Goal: Task Accomplishment & Management: Use online tool/utility

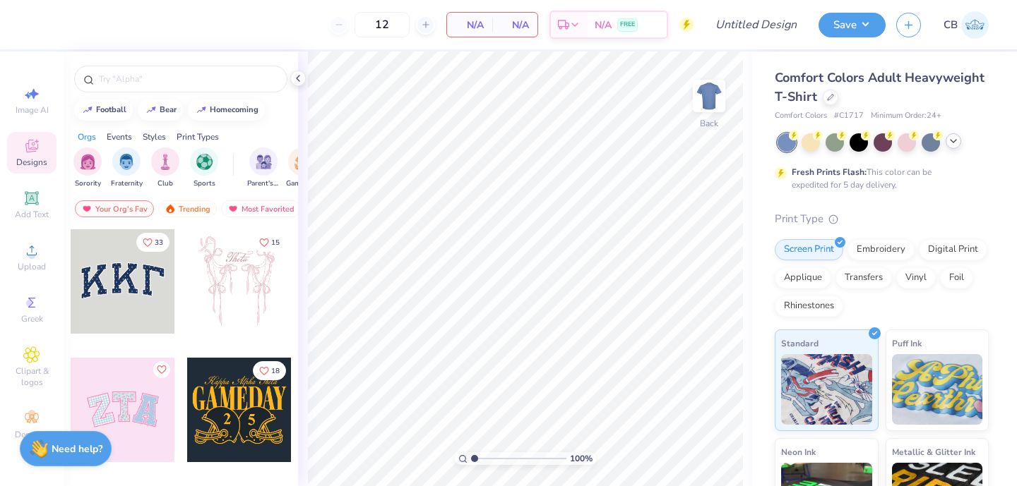
click at [955, 145] on icon at bounding box center [953, 141] width 11 height 11
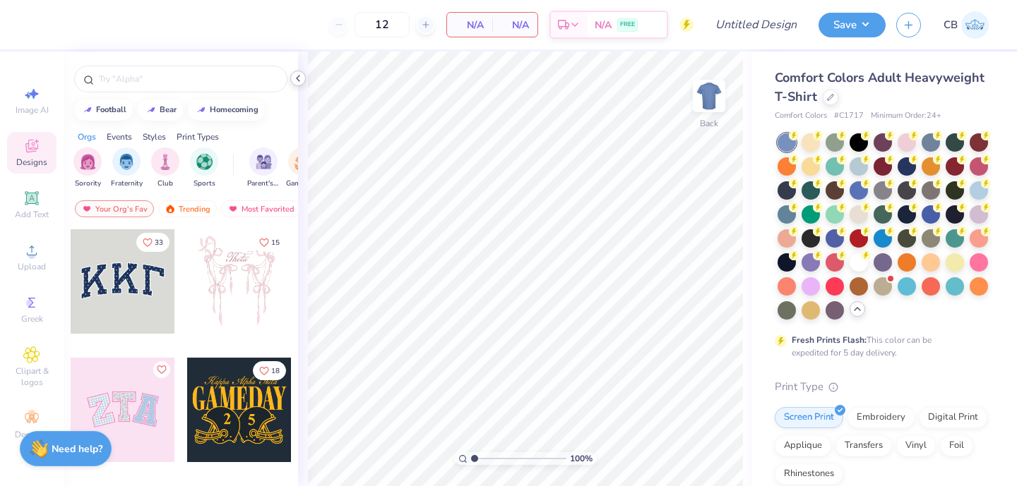
click at [295, 78] on icon at bounding box center [297, 78] width 11 height 11
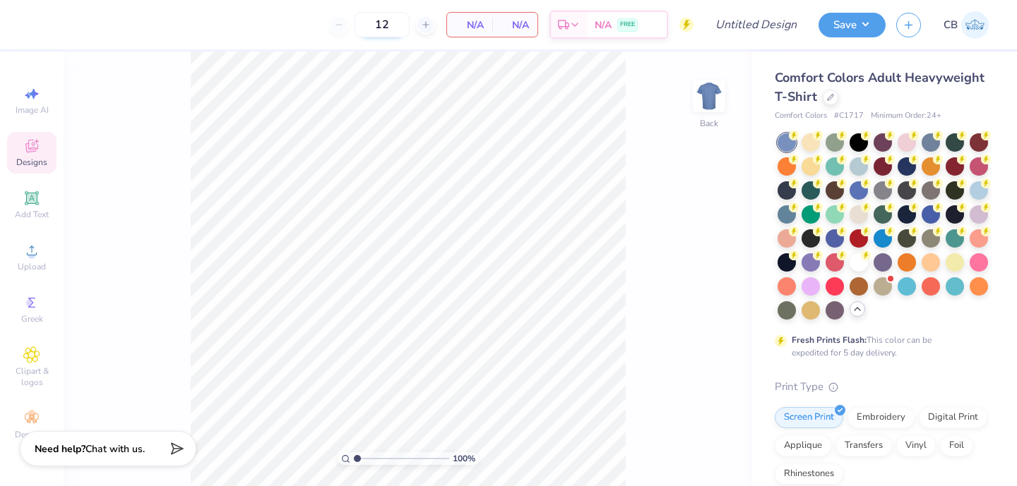
drag, startPoint x: 398, startPoint y: 20, endPoint x: 361, endPoint y: 20, distance: 36.7
click at [361, 20] on input "12" at bounding box center [381, 24] width 55 height 25
click at [785, 262] on div at bounding box center [786, 261] width 18 height 18
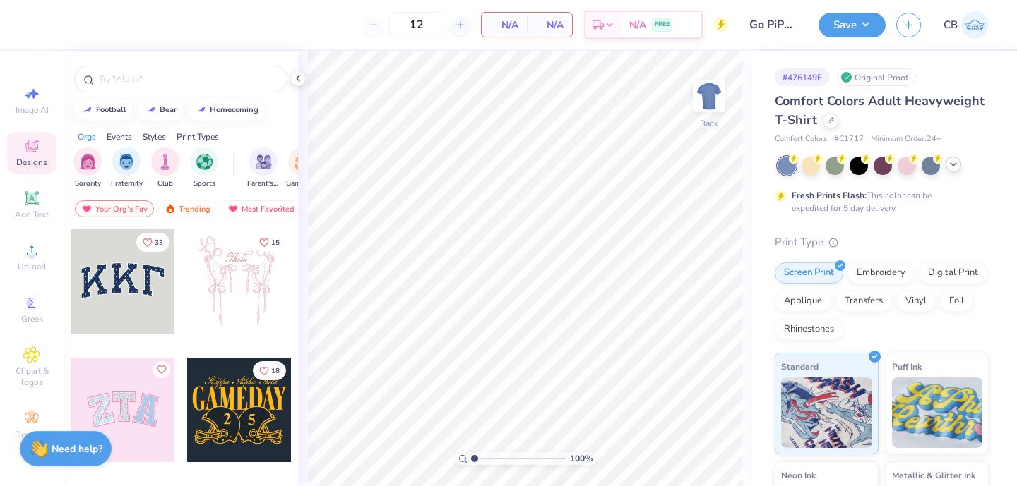
click at [947, 164] on div at bounding box center [953, 165] width 16 height 16
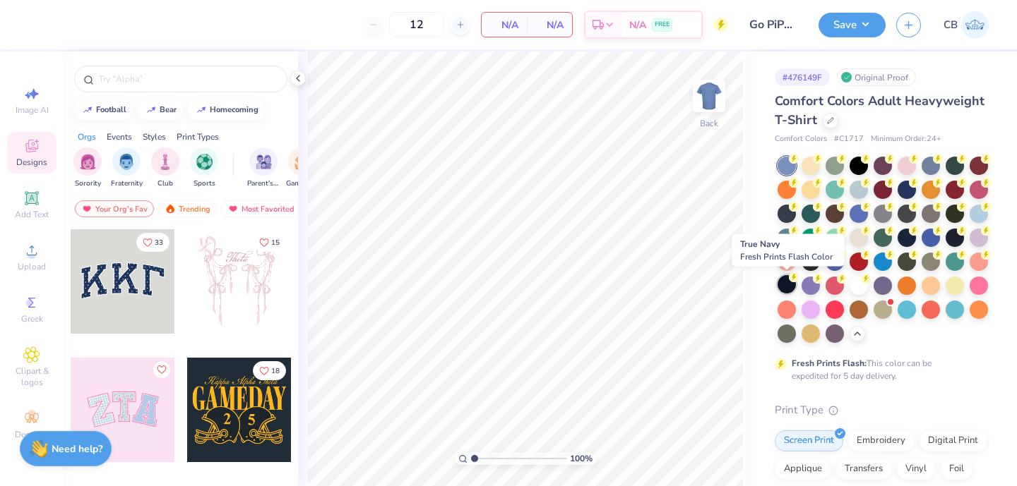
click at [784, 285] on div at bounding box center [786, 284] width 18 height 18
click at [296, 80] on icon at bounding box center [297, 78] width 11 height 11
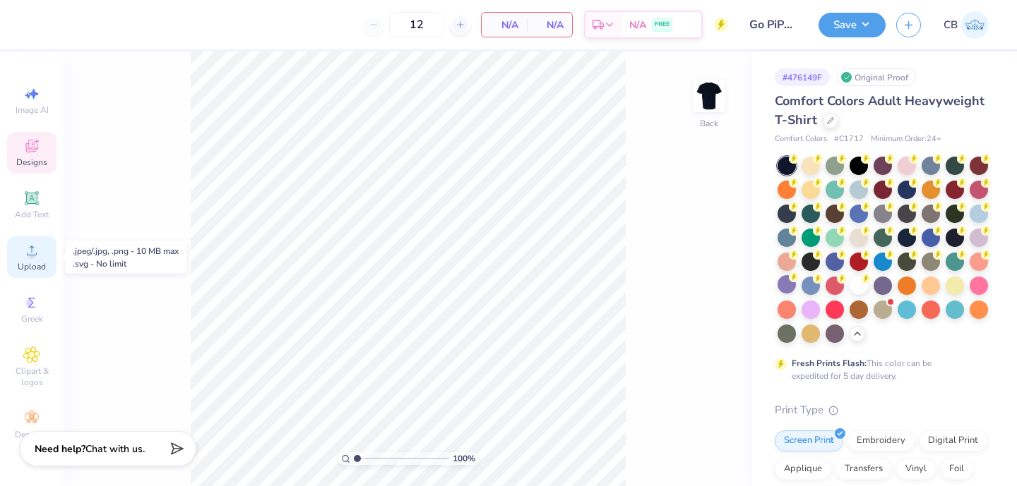
click at [23, 263] on span "Upload" at bounding box center [32, 266] width 28 height 11
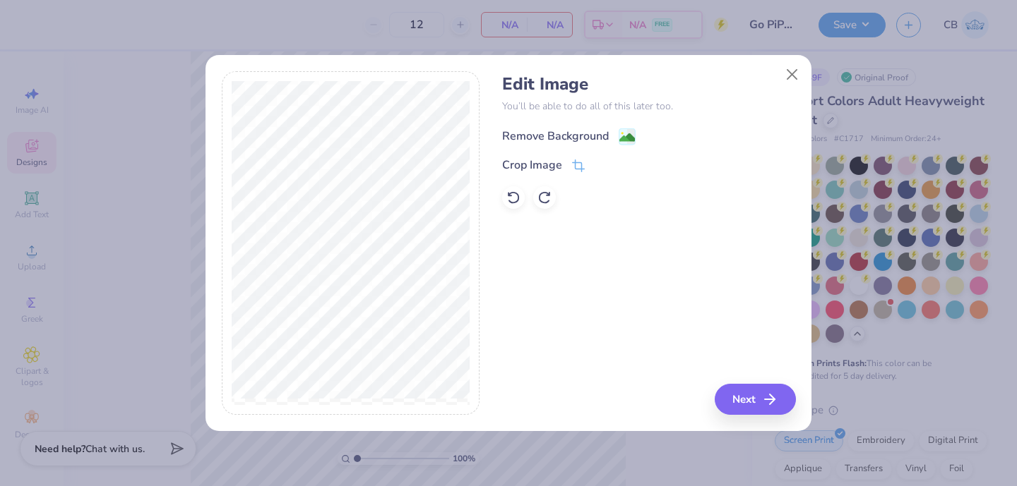
click at [621, 131] on image at bounding box center [627, 138] width 16 height 16
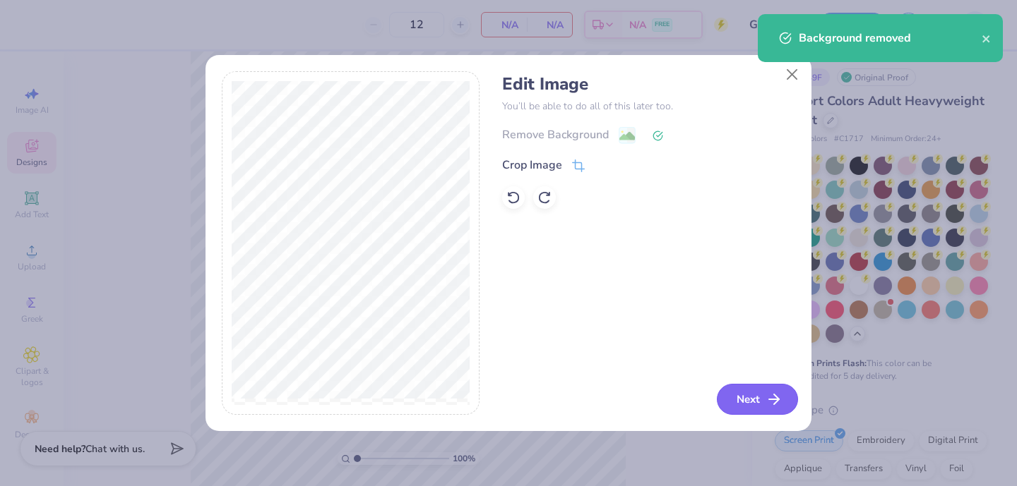
click at [760, 396] on button "Next" at bounding box center [757, 399] width 81 height 31
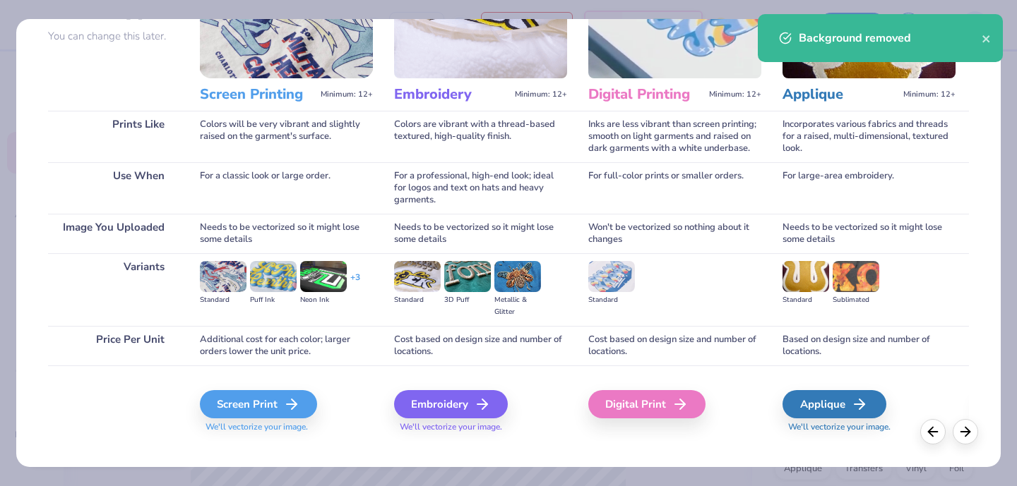
scroll to position [147, 0]
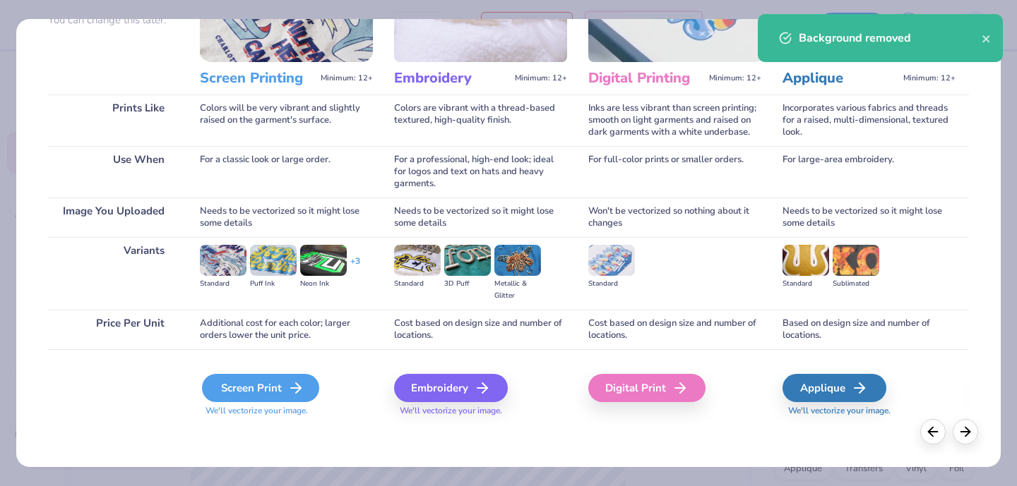
click at [273, 393] on div "Screen Print" at bounding box center [260, 388] width 117 height 28
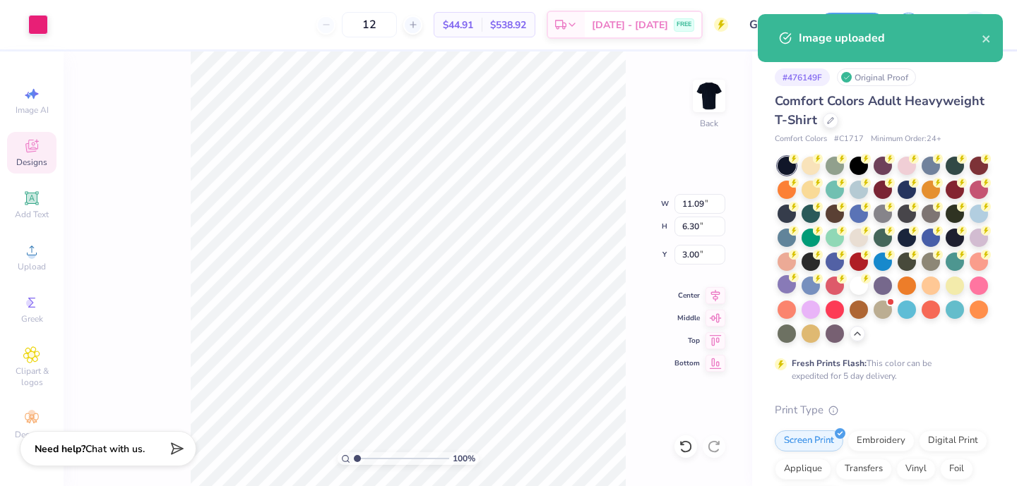
type input "3.00"
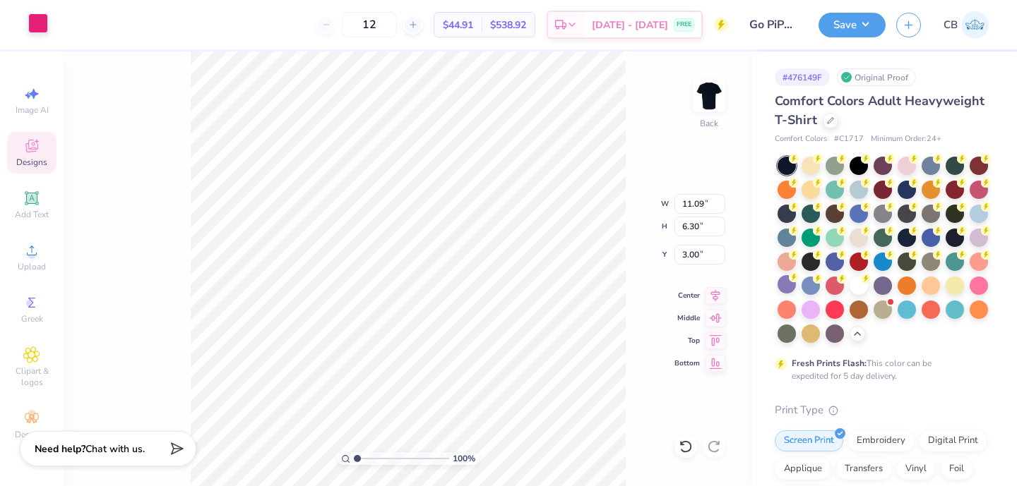
click at [41, 29] on div at bounding box center [38, 23] width 20 height 20
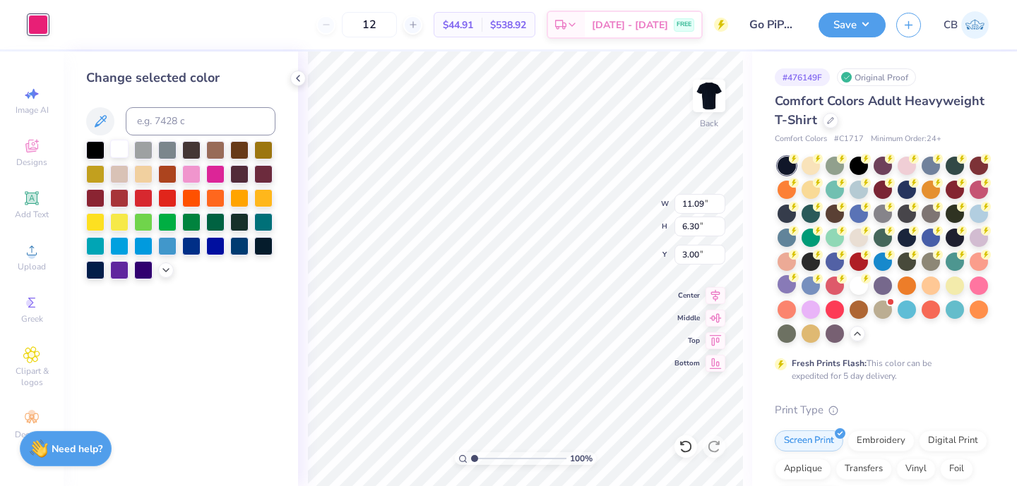
click at [117, 142] on div at bounding box center [119, 149] width 18 height 18
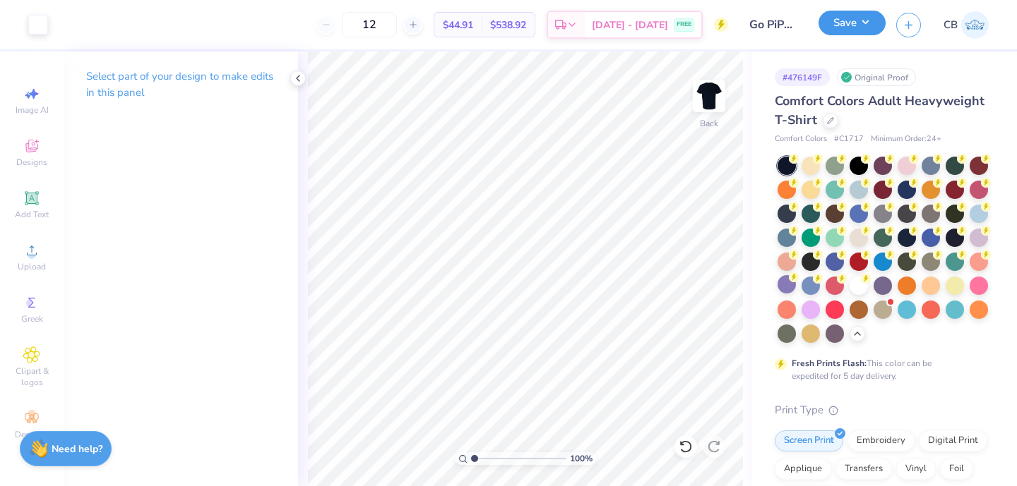
click at [863, 26] on button "Save" at bounding box center [851, 23] width 67 height 25
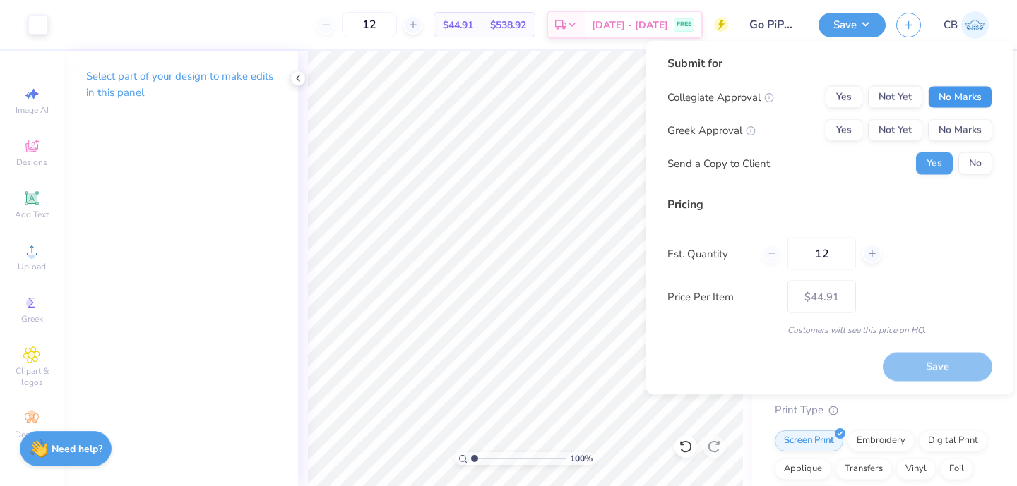
click at [959, 97] on button "No Marks" at bounding box center [960, 97] width 64 height 23
click at [843, 133] on button "Yes" at bounding box center [843, 130] width 37 height 23
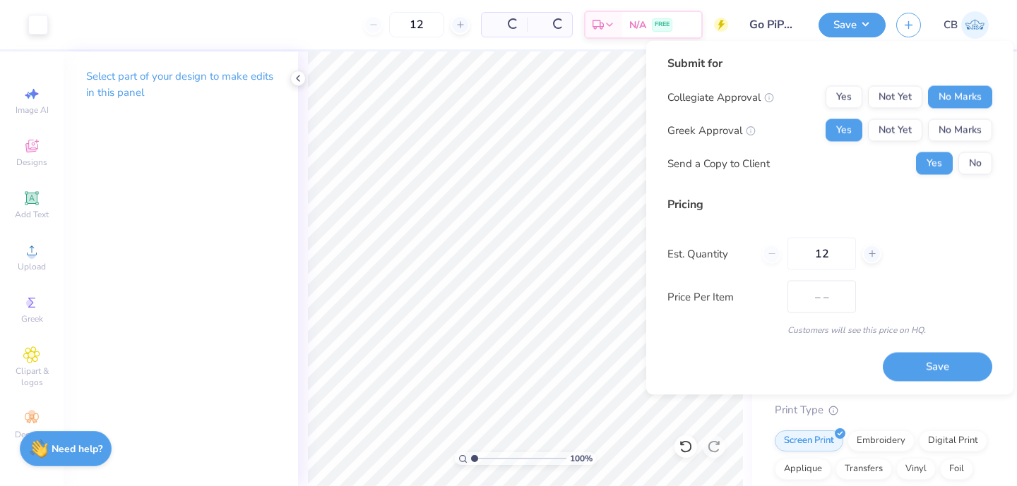
type input "$34.52"
drag, startPoint x: 835, startPoint y: 254, endPoint x: 785, endPoint y: 254, distance: 50.1
click at [785, 254] on div "12" at bounding box center [821, 254] width 119 height 32
type input "24"
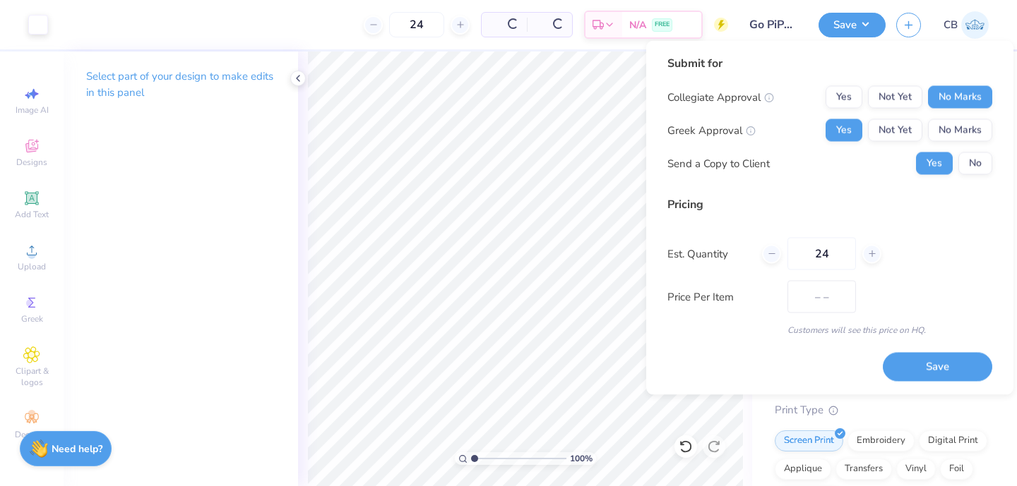
type input "$25.24"
type input "24"
click at [715, 333] on div "Customers will see this price on HQ." at bounding box center [829, 330] width 325 height 13
click at [909, 362] on button "Save" at bounding box center [937, 366] width 109 height 29
type input "$32.83"
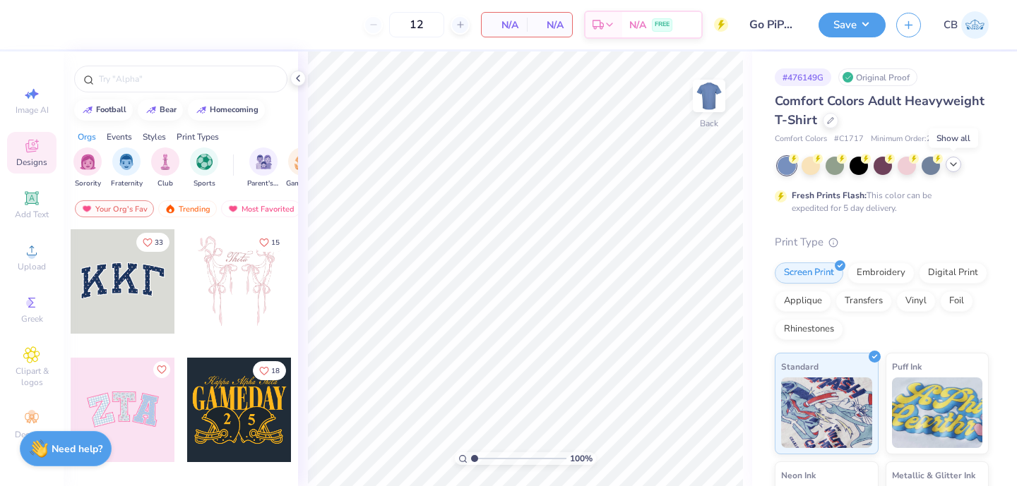
click at [955, 169] on div at bounding box center [953, 165] width 16 height 16
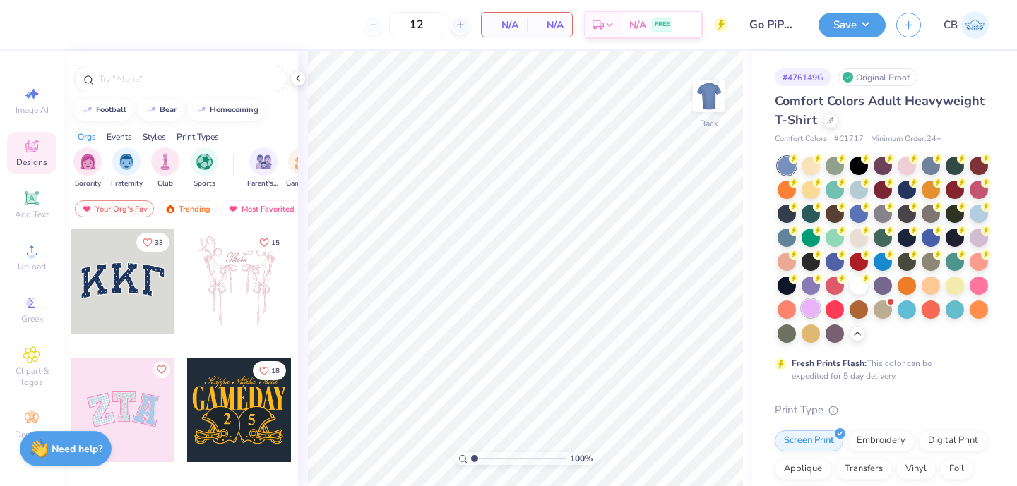
click at [811, 311] on div at bounding box center [810, 308] width 18 height 18
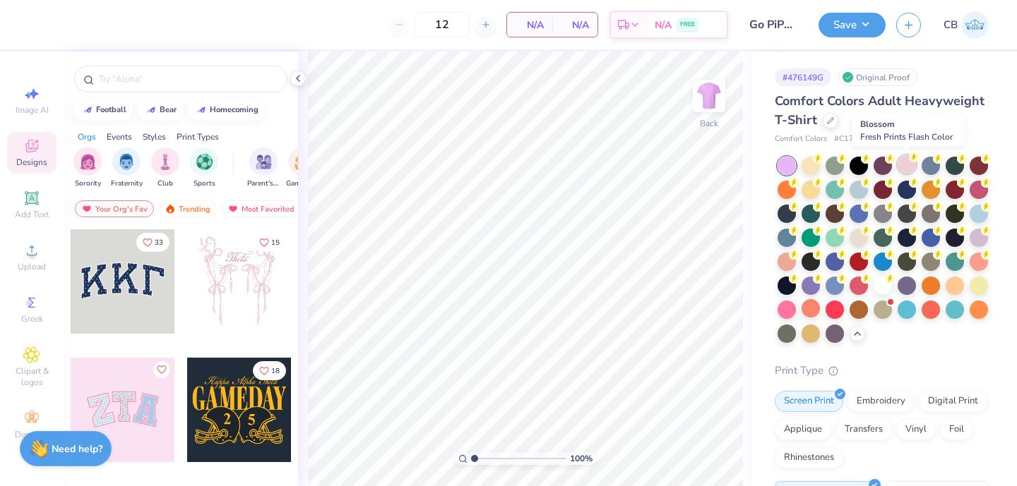
click at [914, 165] on div at bounding box center [906, 164] width 18 height 18
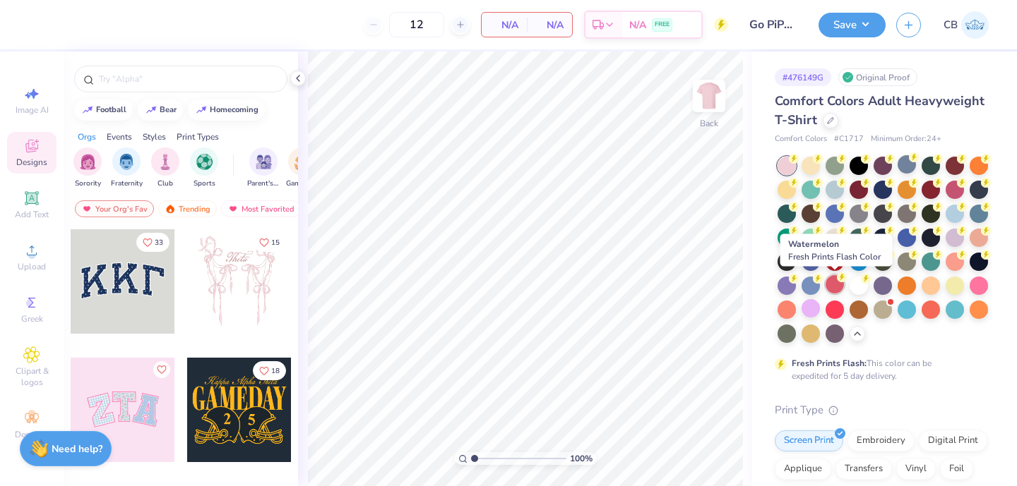
click at [840, 283] on div at bounding box center [834, 284] width 18 height 18
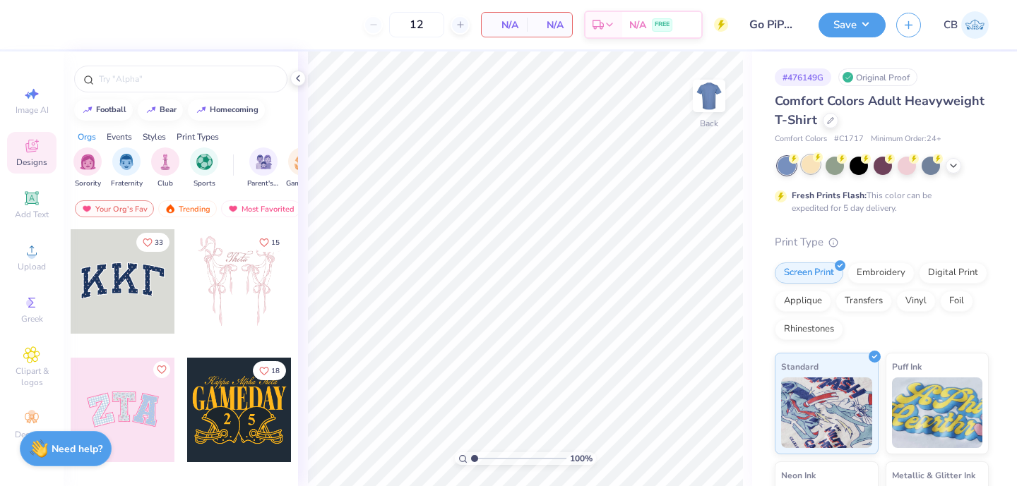
click at [802, 164] on div at bounding box center [810, 164] width 18 height 18
click at [956, 165] on icon at bounding box center [953, 164] width 11 height 11
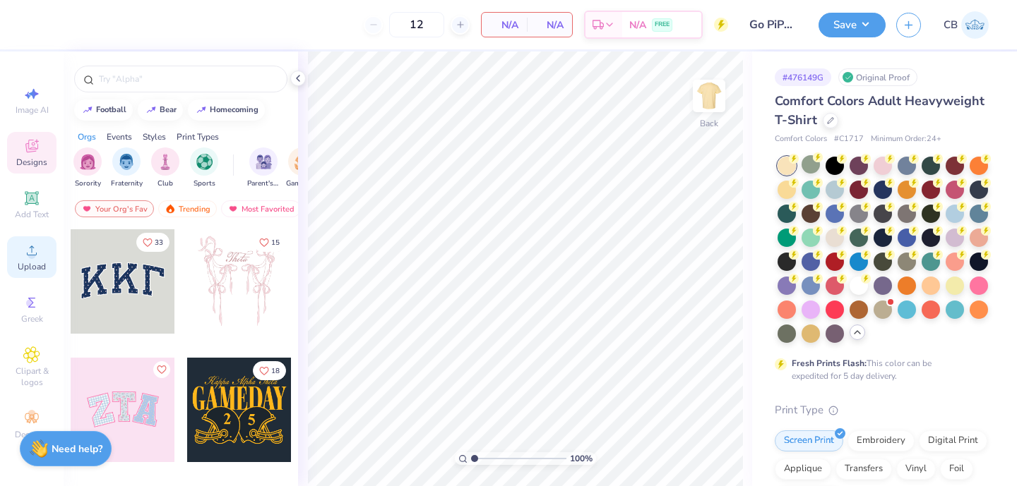
click at [43, 258] on div "Upload" at bounding box center [31, 258] width 49 height 42
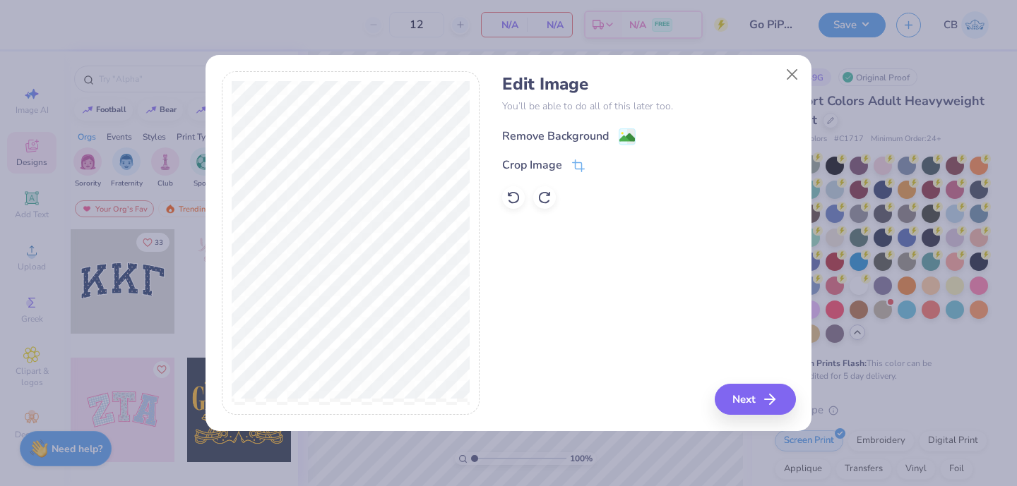
click at [619, 134] on image at bounding box center [627, 138] width 16 height 16
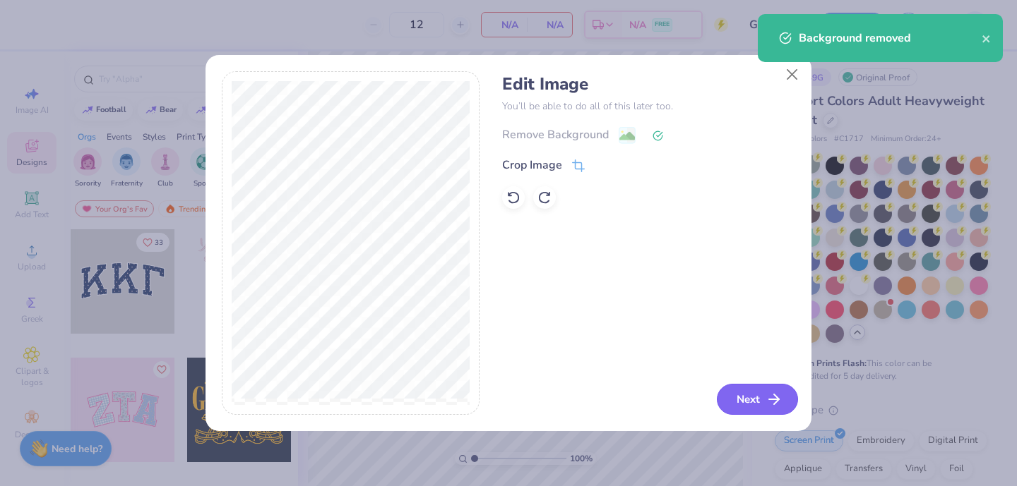
click at [744, 395] on button "Next" at bounding box center [757, 399] width 81 height 31
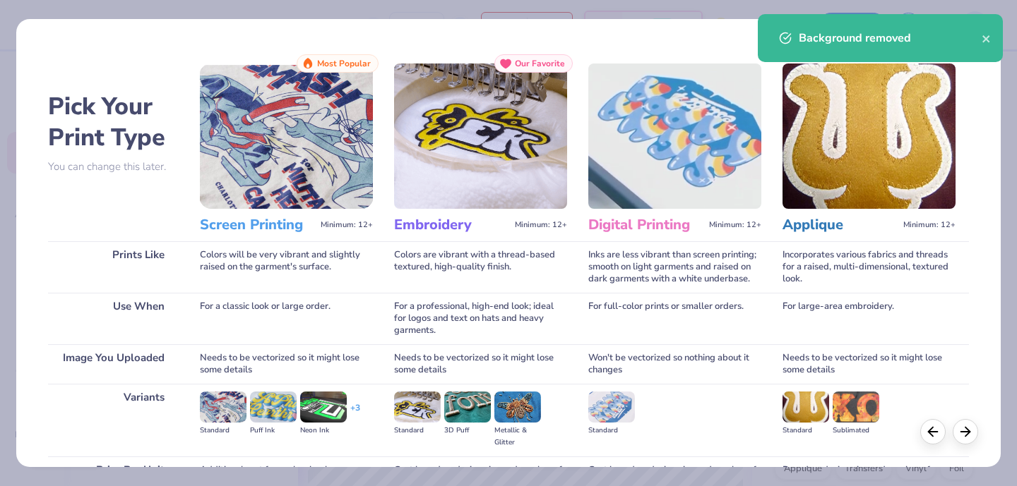
scroll to position [147, 0]
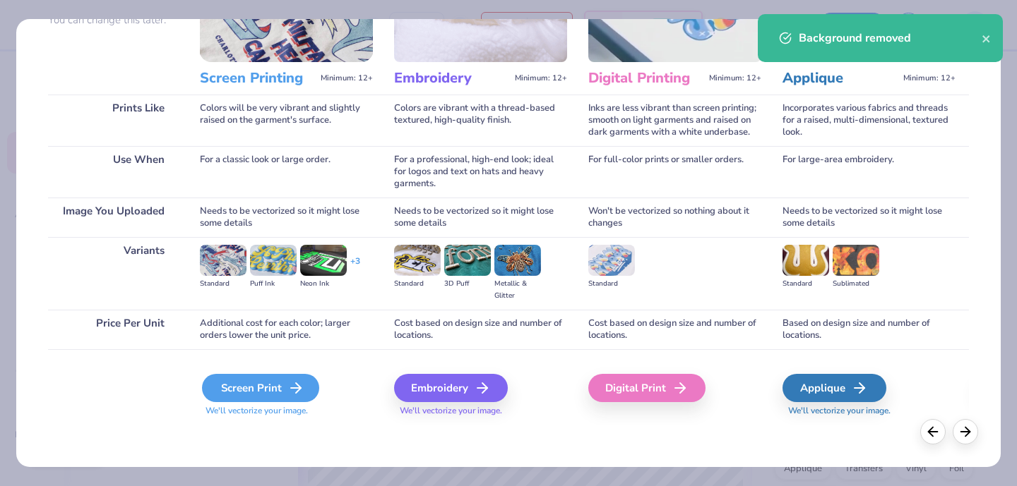
click at [277, 384] on div "Screen Print" at bounding box center [260, 388] width 117 height 28
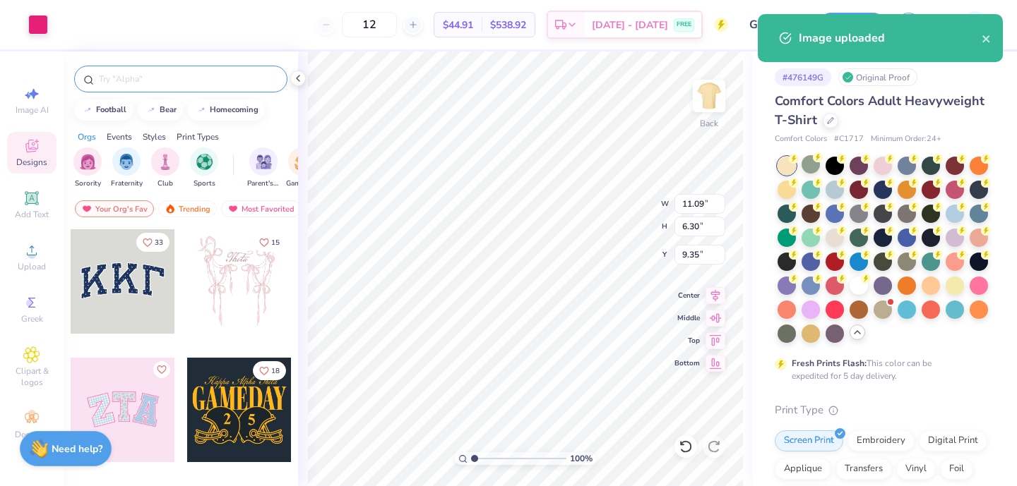
type input "3.00"
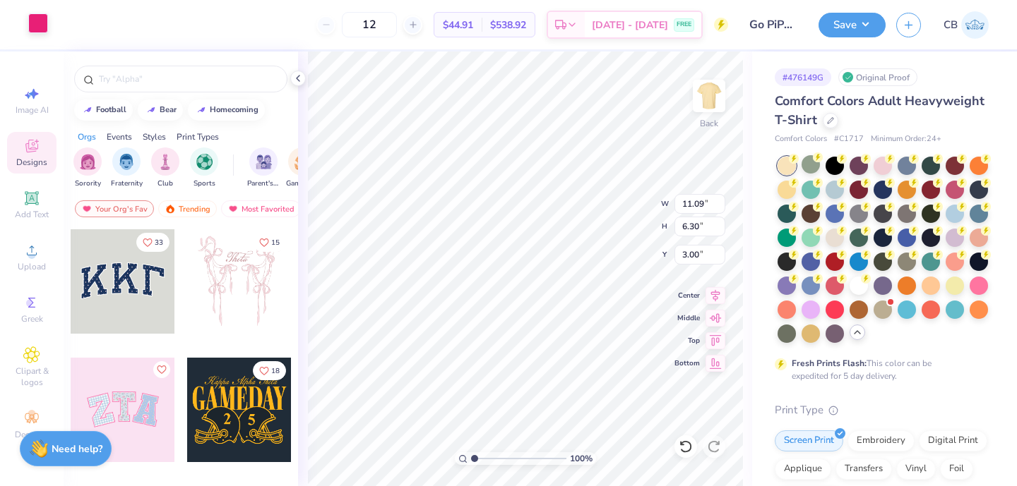
click at [40, 23] on div at bounding box center [38, 23] width 20 height 20
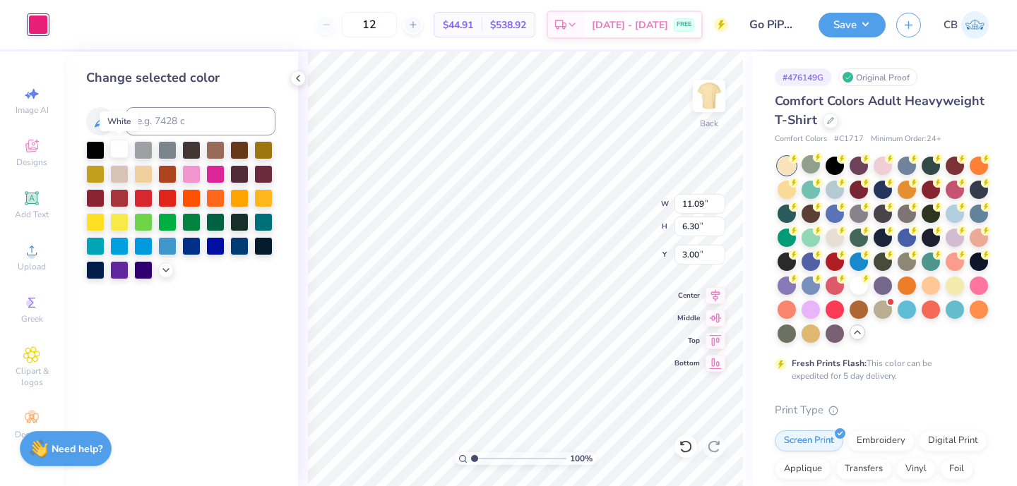
click at [117, 143] on div at bounding box center [119, 149] width 18 height 18
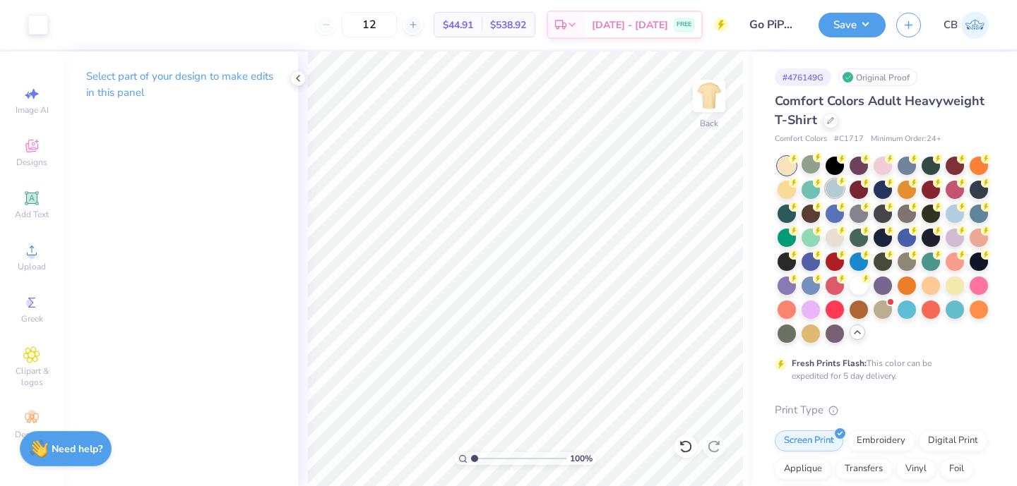
click at [837, 193] on div at bounding box center [834, 188] width 18 height 18
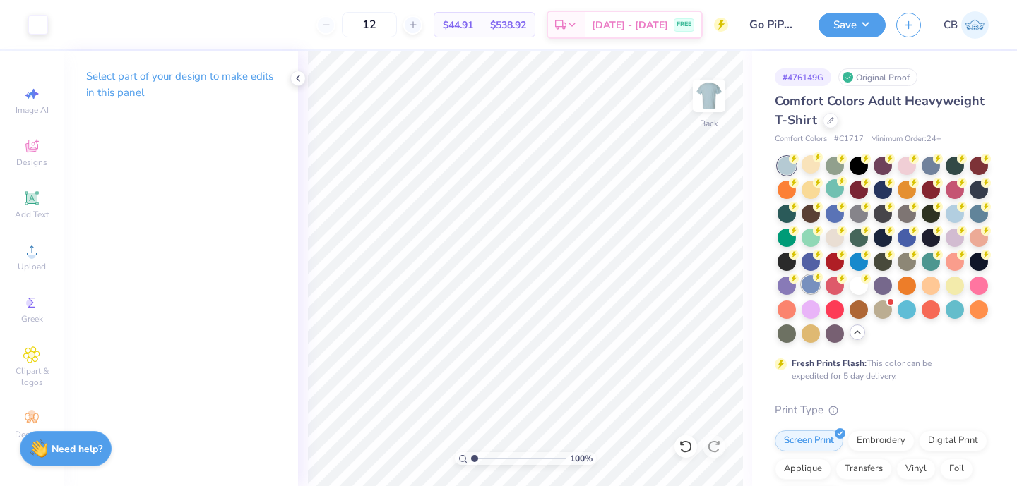
click at [812, 291] on div at bounding box center [810, 284] width 18 height 18
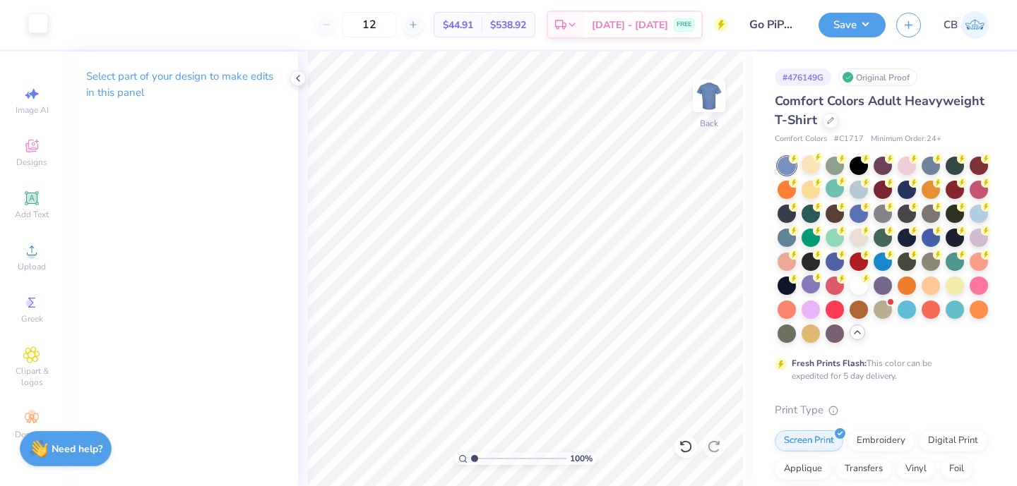
click at [40, 28] on div at bounding box center [38, 23] width 20 height 20
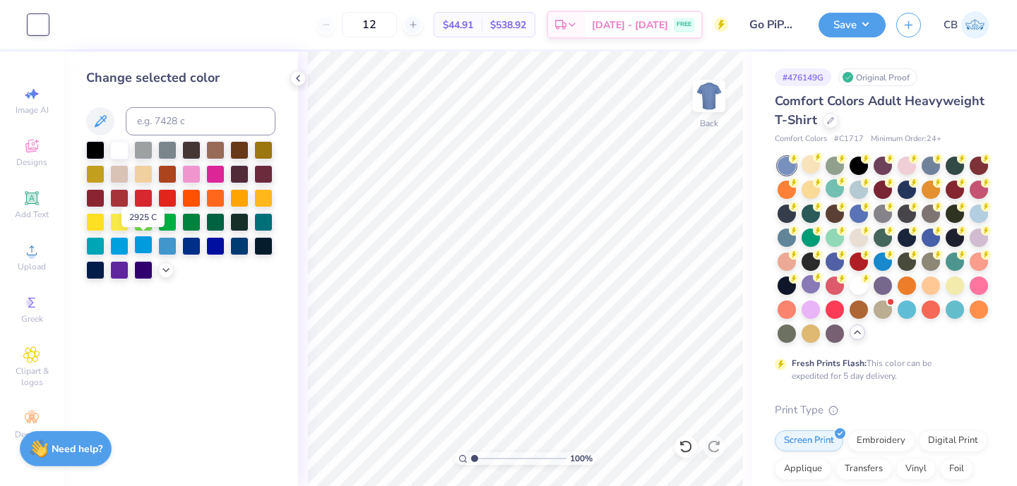
click at [146, 248] on div at bounding box center [143, 245] width 18 height 18
click at [217, 248] on div at bounding box center [215, 245] width 18 height 18
click at [196, 246] on div at bounding box center [191, 245] width 18 height 18
click at [852, 25] on button "Save" at bounding box center [851, 23] width 67 height 25
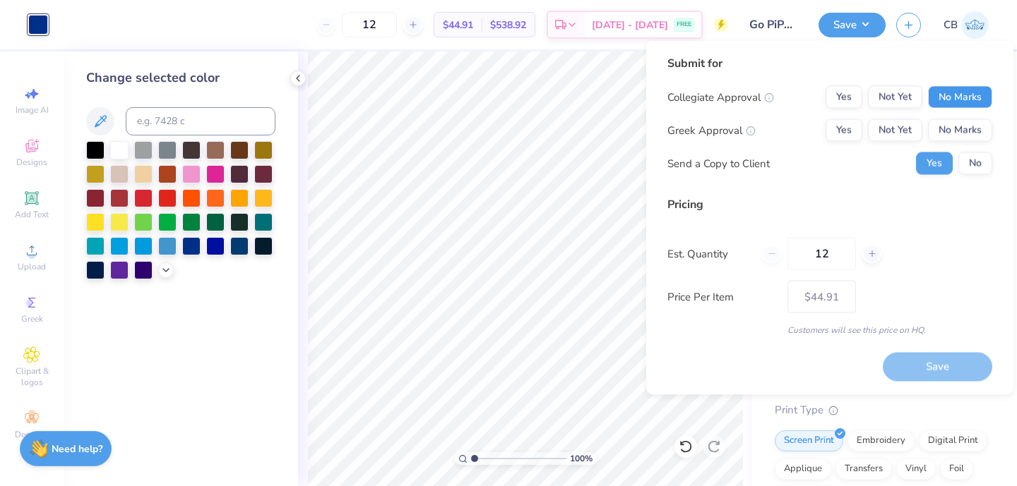
click at [974, 96] on button "No Marks" at bounding box center [960, 97] width 64 height 23
click at [852, 133] on button "Yes" at bounding box center [843, 130] width 37 height 23
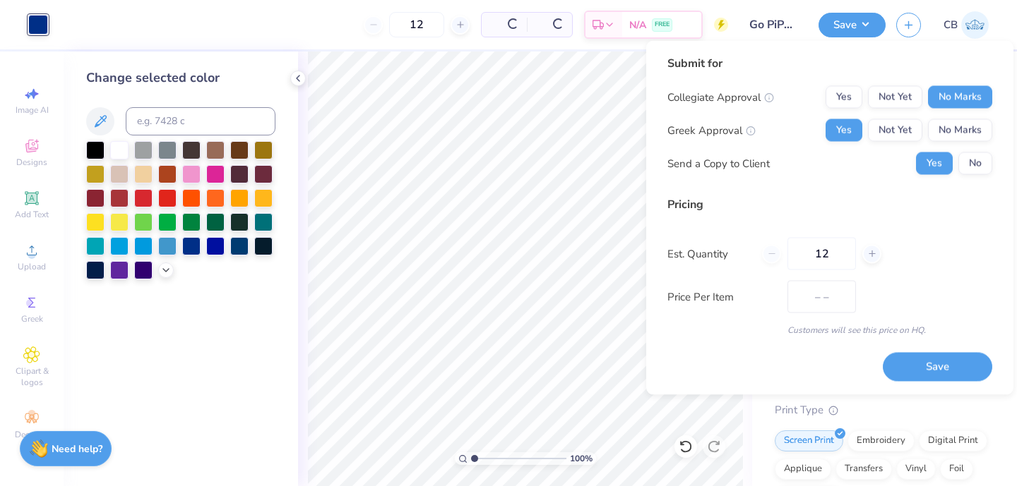
type input "$34.52"
drag, startPoint x: 832, startPoint y: 255, endPoint x: 763, endPoint y: 254, distance: 69.2
click at [763, 254] on div "12" at bounding box center [821, 254] width 119 height 32
type input "24"
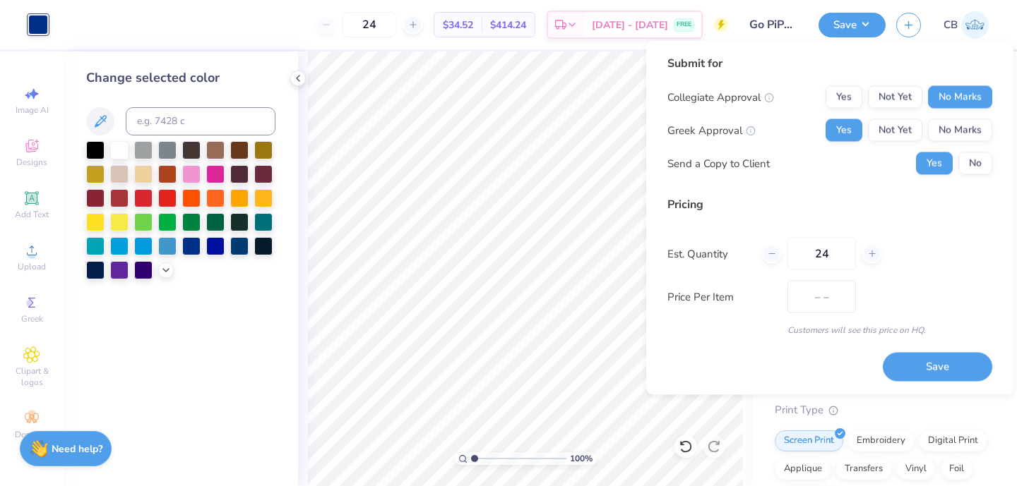
type input "$25.24"
type input "24"
click at [974, 294] on div "Price Per Item $25.24" at bounding box center [829, 297] width 325 height 32
click at [945, 357] on button "Save" at bounding box center [937, 366] width 109 height 29
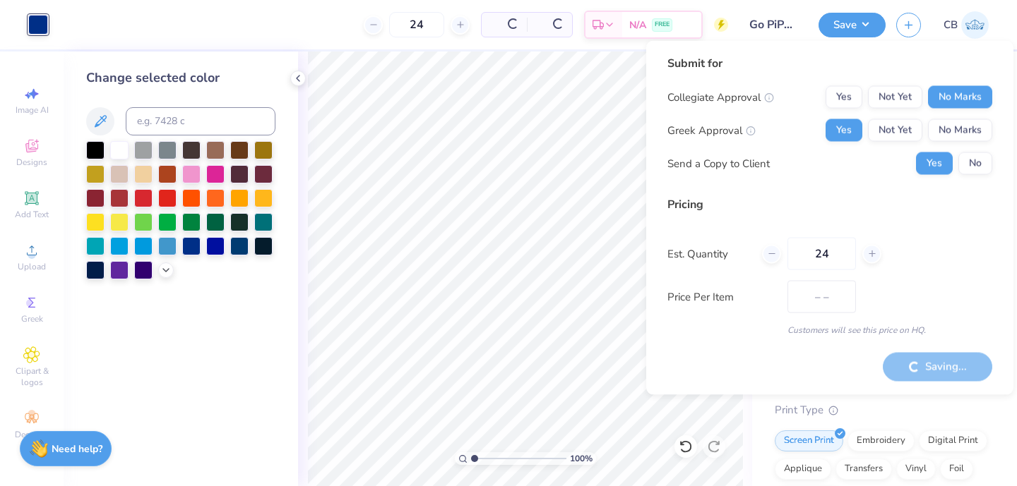
type input "$32.83"
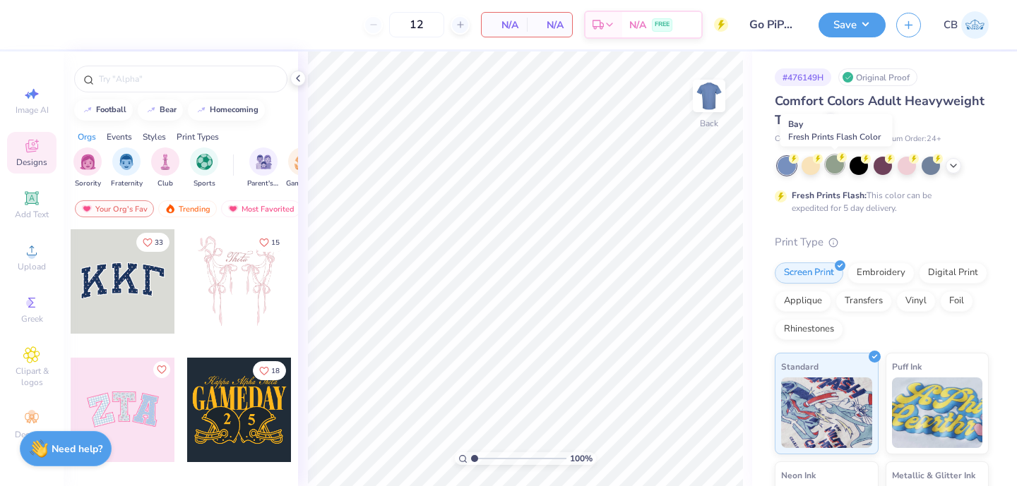
click at [834, 166] on div at bounding box center [834, 164] width 18 height 18
click at [960, 169] on div at bounding box center [882, 166] width 211 height 18
click at [857, 161] on div at bounding box center [858, 164] width 18 height 18
click at [954, 165] on icon at bounding box center [953, 164] width 11 height 11
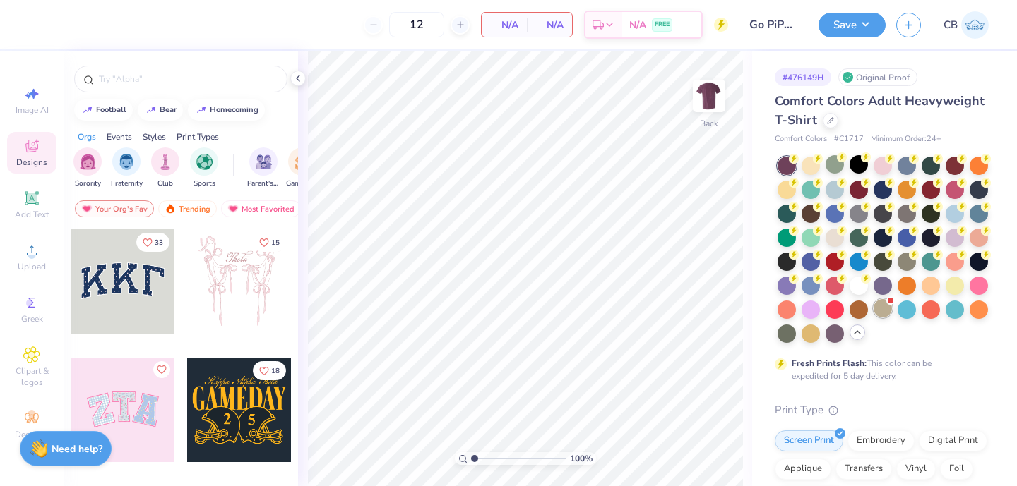
click at [882, 310] on div at bounding box center [882, 308] width 18 height 18
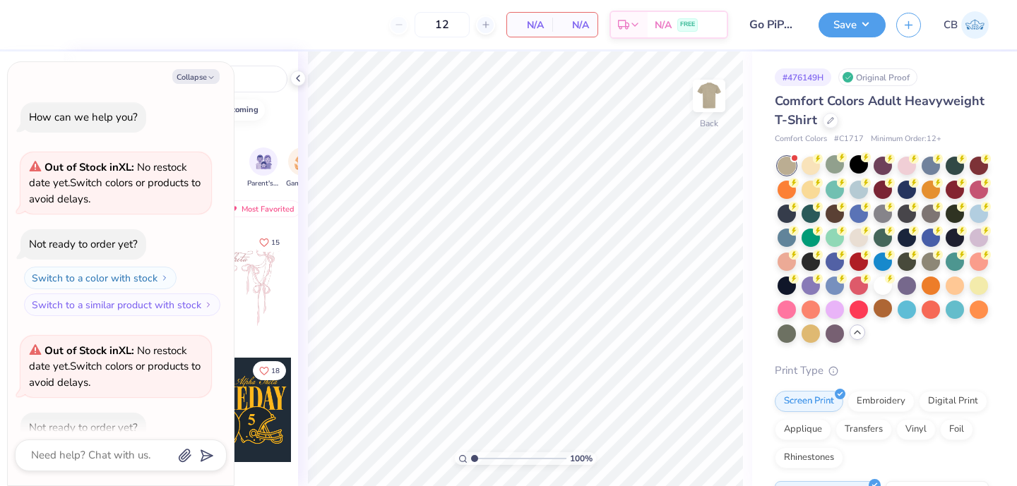
scroll to position [78, 0]
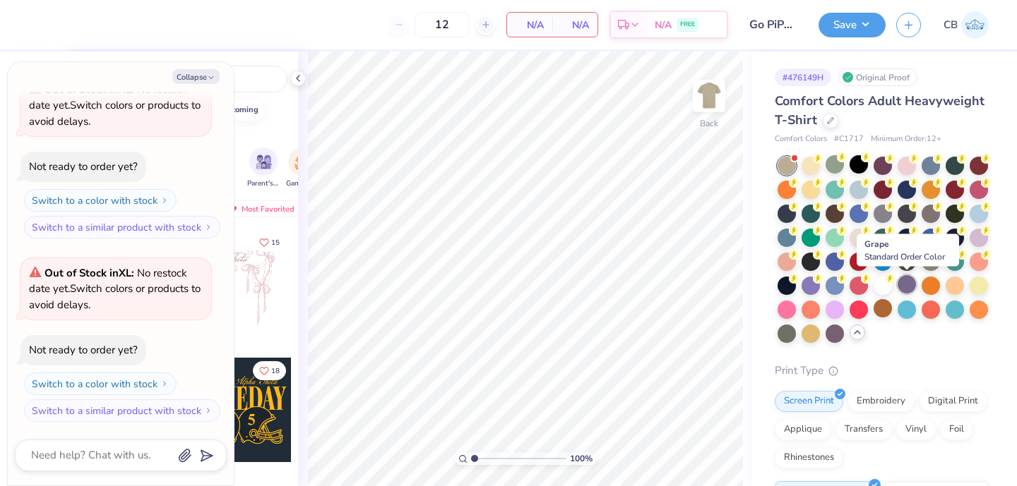
click at [908, 289] on div at bounding box center [906, 284] width 18 height 18
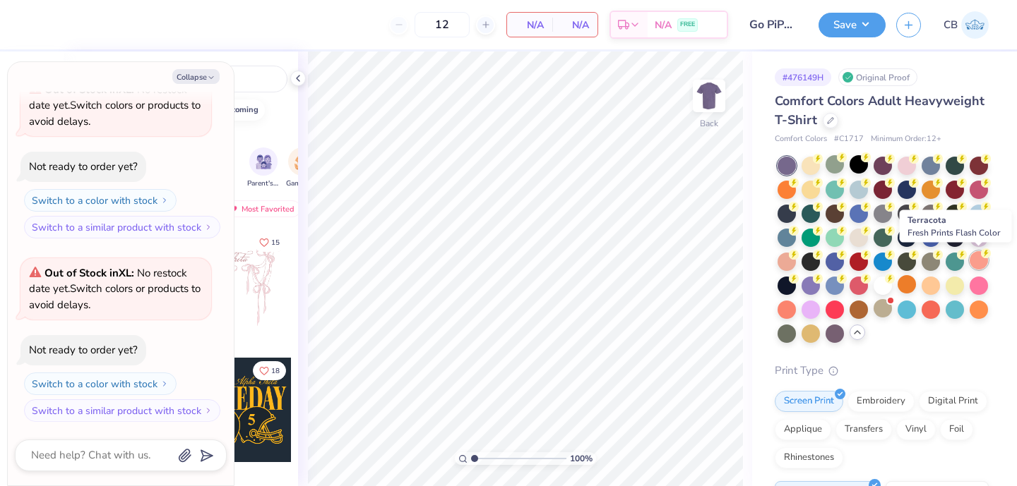
click at [979, 260] on div at bounding box center [978, 260] width 18 height 18
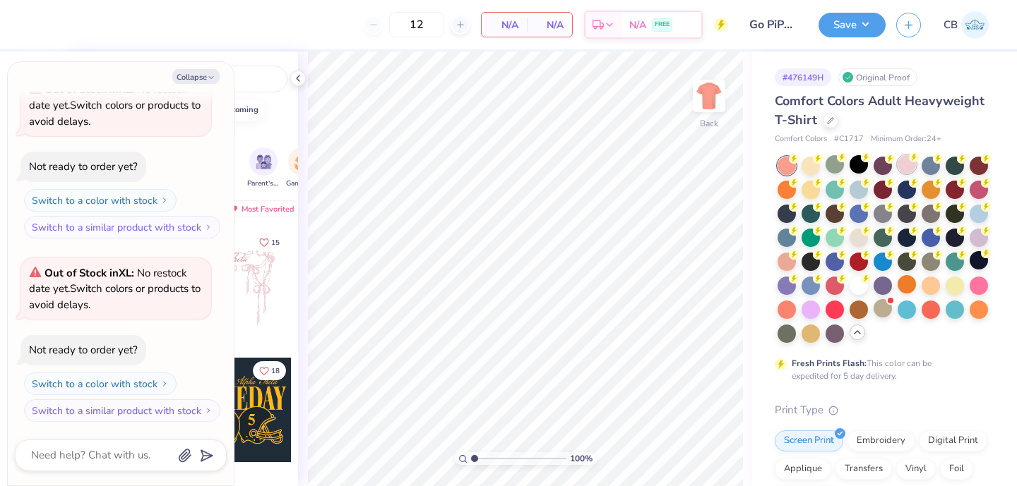
click at [911, 169] on div at bounding box center [906, 164] width 18 height 18
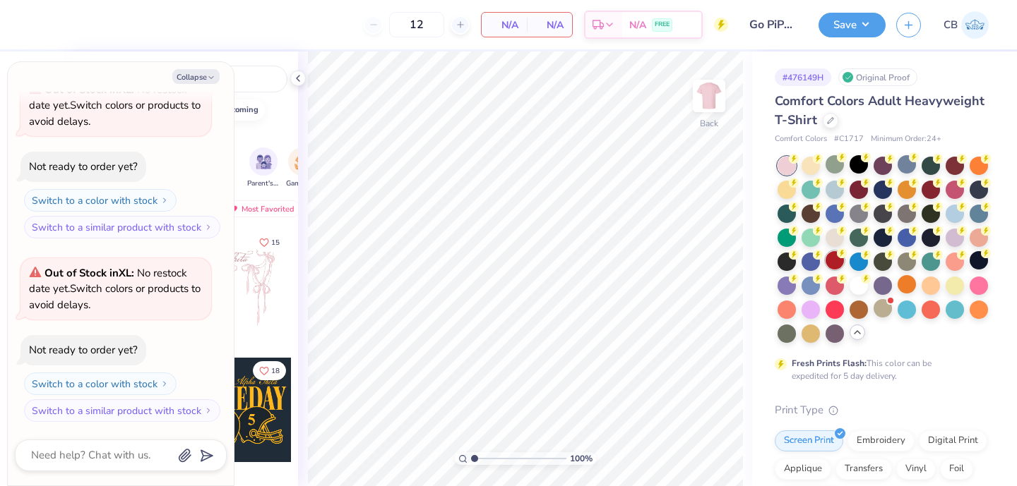
click at [837, 263] on div at bounding box center [834, 260] width 18 height 18
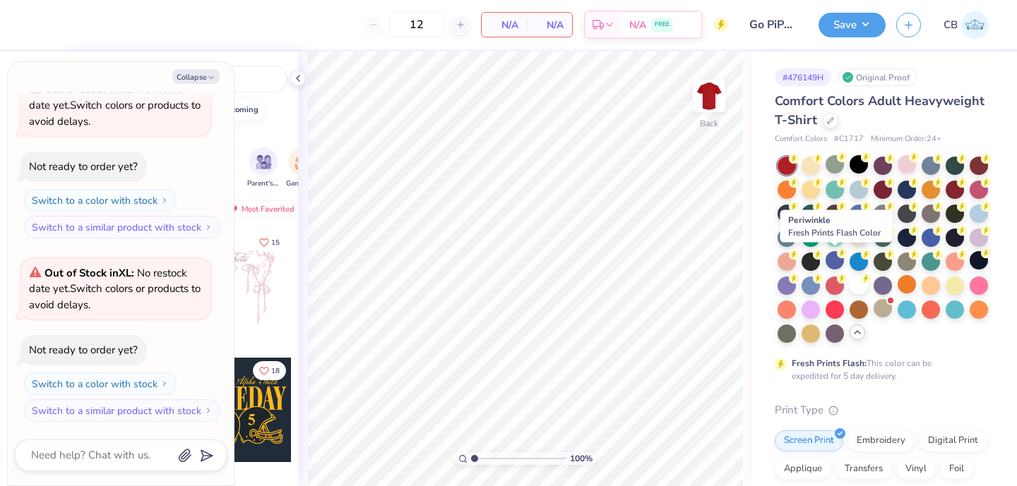
type textarea "x"
